Goal: Communication & Community: Answer question/provide support

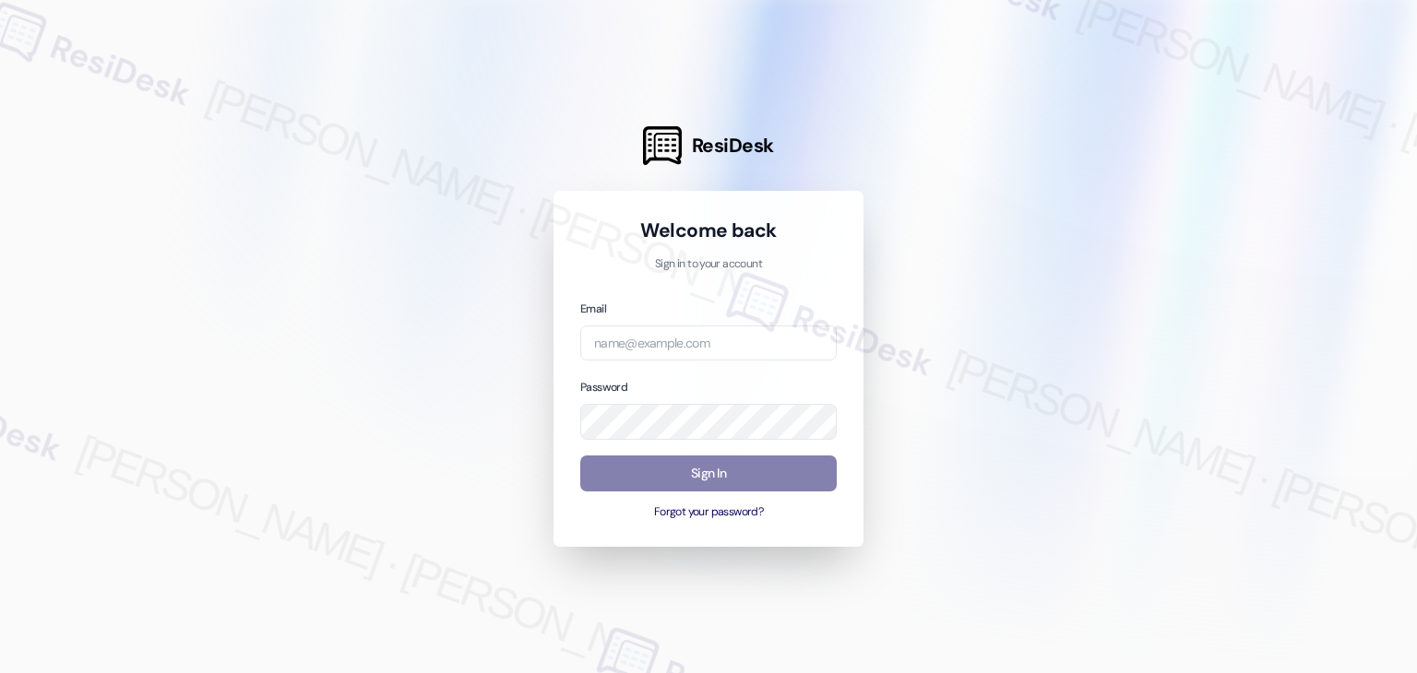
type input "[EMAIL_ADDRESS][DOMAIN_NAME]"
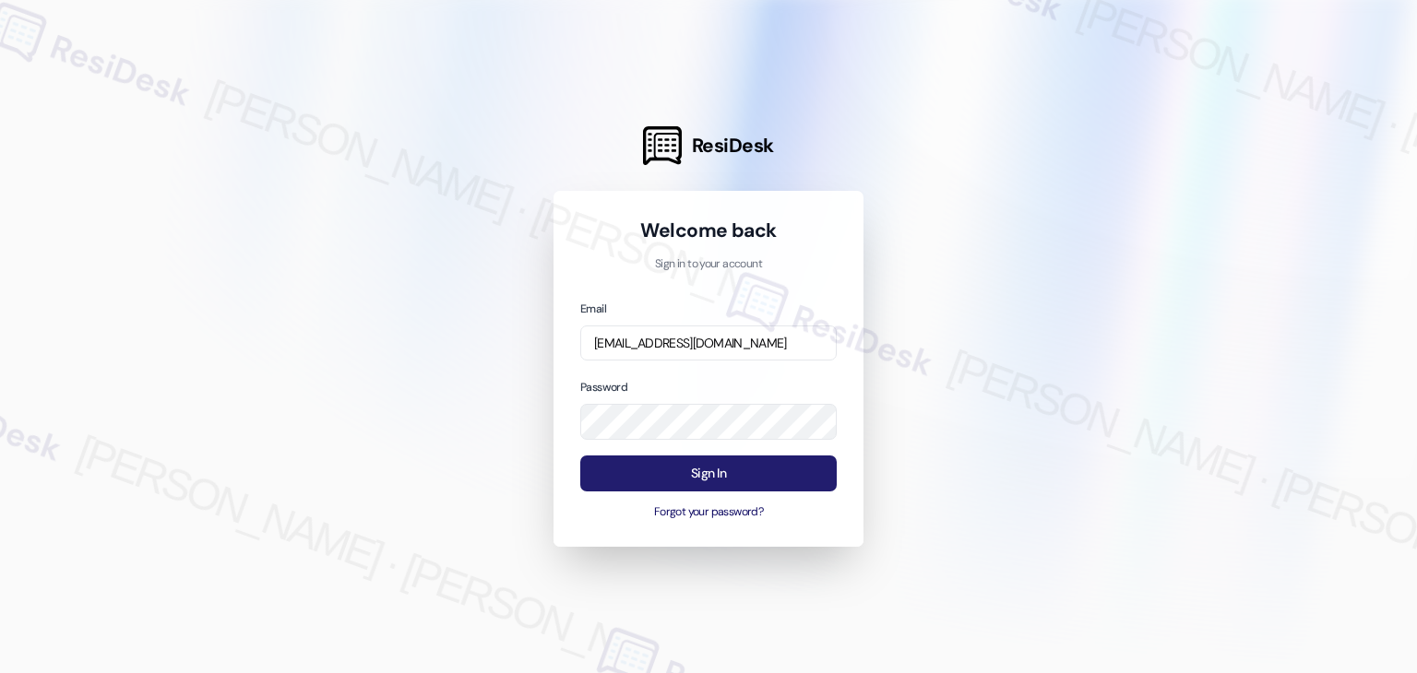
click at [725, 477] on button "Sign In" at bounding box center [708, 474] width 256 height 36
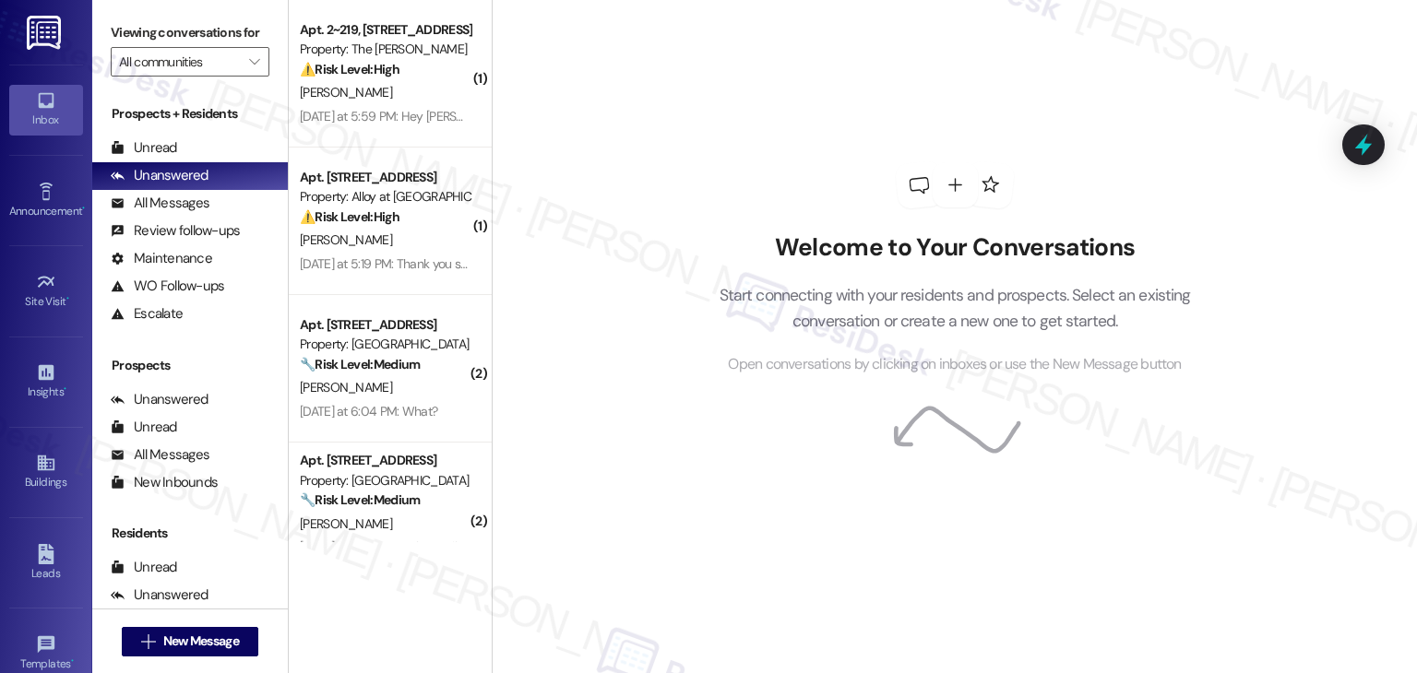
click at [744, 112] on div "Welcome to Your Conversations Start connecting with your residents and prospect…" at bounding box center [955, 269] width 554 height 539
click at [744, 114] on div "Welcome to Your Conversations Start connecting with your residents and prospect…" at bounding box center [955, 269] width 554 height 539
click at [740, 125] on div "Welcome to Your Conversations Start connecting with your residents and prospect…" at bounding box center [955, 269] width 554 height 539
